Goal: Book appointment/travel/reservation

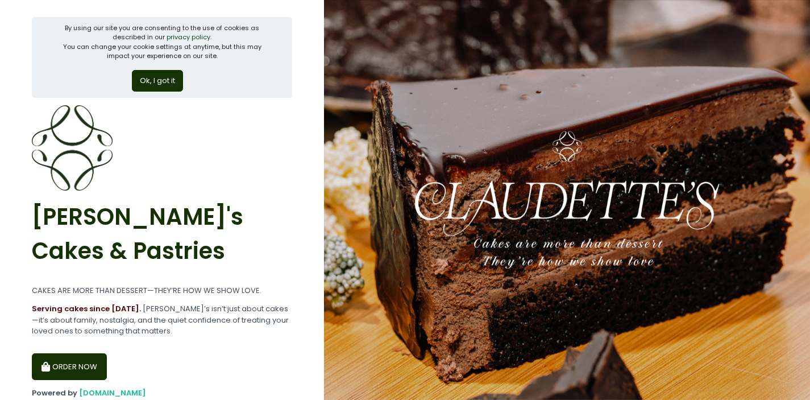
click at [70, 355] on button "ORDER NOW" at bounding box center [69, 366] width 75 height 27
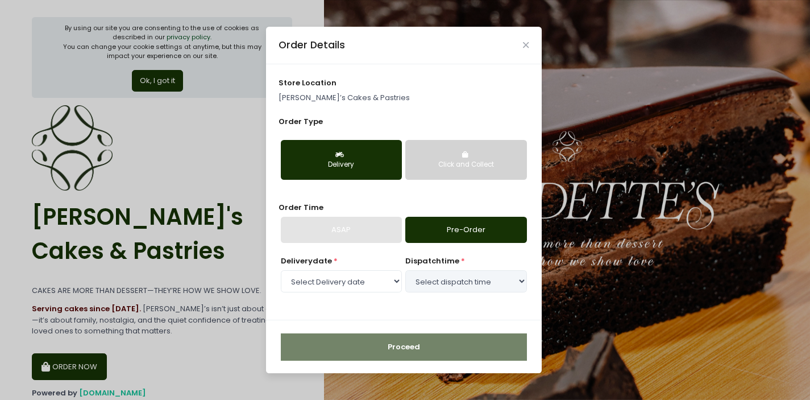
select select "[DATE]"
click at [383, 288] on select "Select Delivery date Tuesday, Sep 9th Wednesday, Sep 10th Thursday, Sep 11th Fr…" at bounding box center [341, 281] width 121 height 22
click at [281, 270] on select "Select Delivery date Tuesday, Sep 9th Wednesday, Sep 10th Thursday, Sep 11th Fr…" at bounding box center [341, 281] width 121 height 22
click at [444, 276] on select "Select dispatch time 09:30 AM - 10:00 AM 10:00 AM - 10:30 AM 10:30 AM - 11:00 A…" at bounding box center [465, 281] width 121 height 22
select select "14:30"
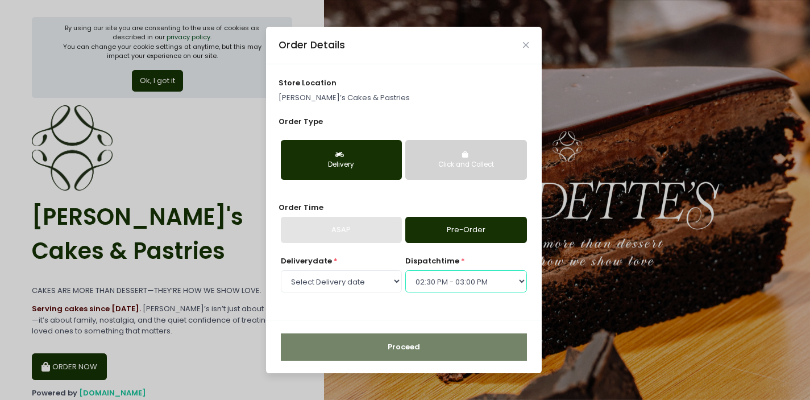
click at [405, 270] on select "Select dispatch time 09:30 AM - 10:00 AM 10:00 AM - 10:30 AM 10:30 AM - 11:00 A…" at bounding box center [465, 281] width 121 height 22
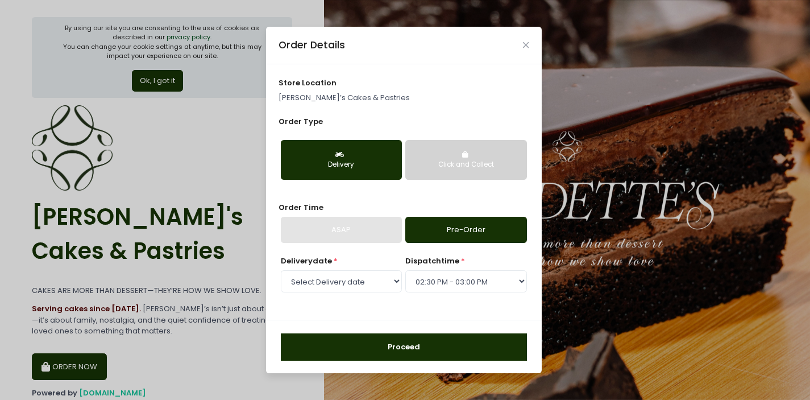
click at [448, 354] on button "Proceed" at bounding box center [404, 346] width 246 height 27
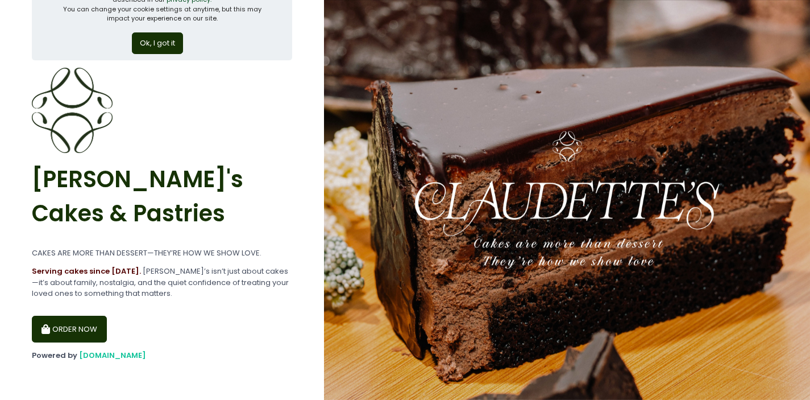
scroll to position [38, 0]
click at [66, 332] on button "ORDER NOW" at bounding box center [69, 328] width 75 height 27
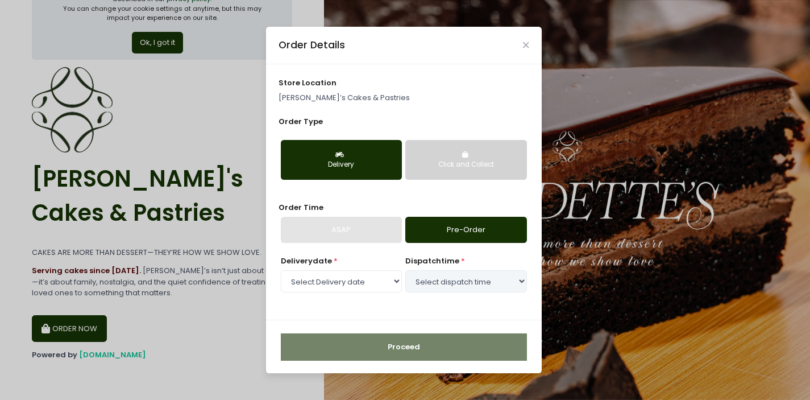
select select "[DATE]"
click at [477, 281] on select "Select dispatch time 09:30 AM - 10:00 AM 10:00 AM - 10:30 AM 10:30 AM - 11:00 A…" at bounding box center [465, 281] width 121 height 22
select select "14:30"
click at [405, 270] on select "Select dispatch time 09:30 AM - 10:00 AM 10:00 AM - 10:30 AM 10:30 AM - 11:00 A…" at bounding box center [465, 281] width 121 height 22
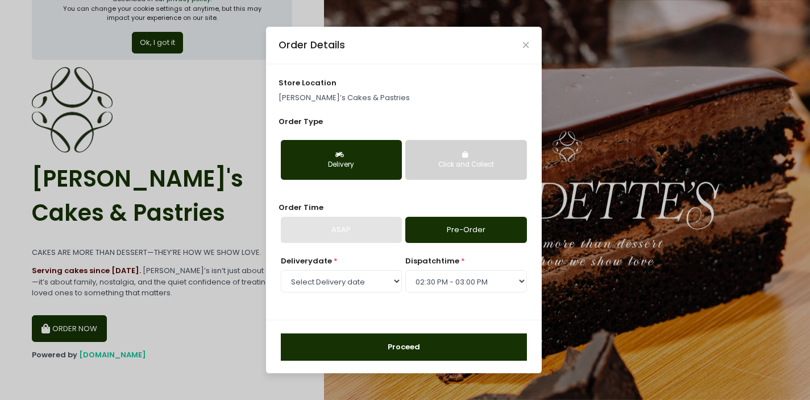
click at [452, 354] on button "Proceed" at bounding box center [404, 346] width 246 height 27
